Goal: Navigation & Orientation: Find specific page/section

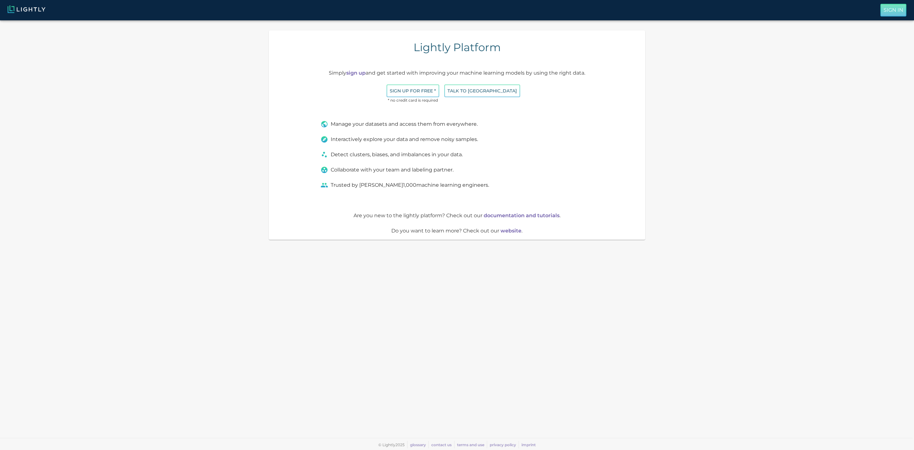
click at [896, 8] on p "Sign In" at bounding box center [894, 10] width 20 height 8
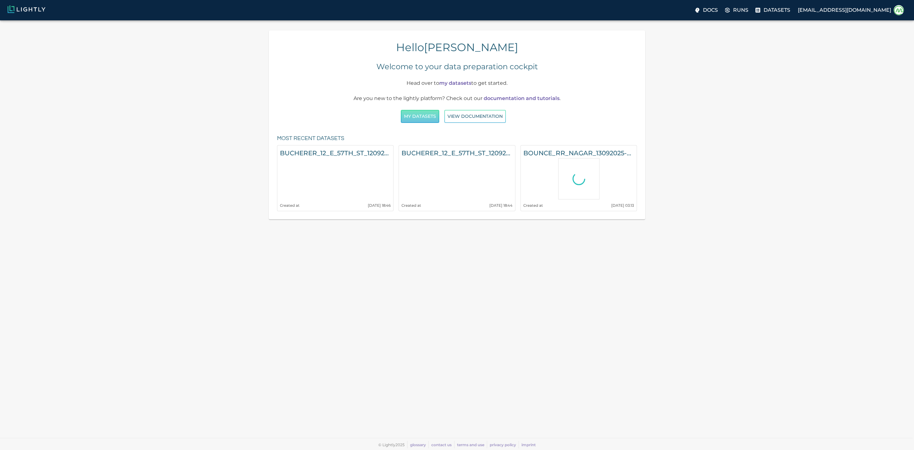
click at [413, 123] on button "My Datasets" at bounding box center [420, 116] width 38 height 13
